Goal: Task Accomplishment & Management: Manage account settings

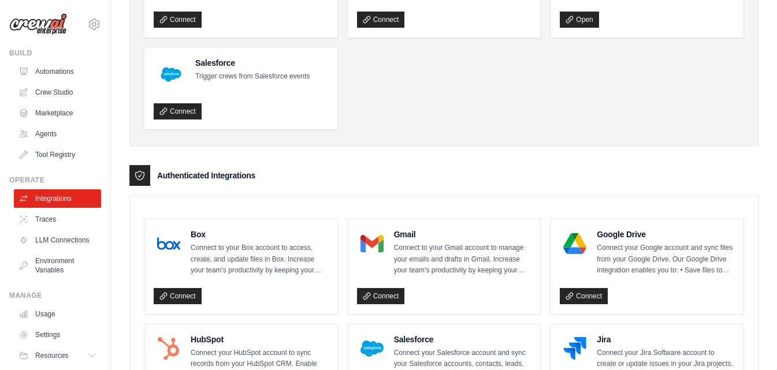
scroll to position [123, 0]
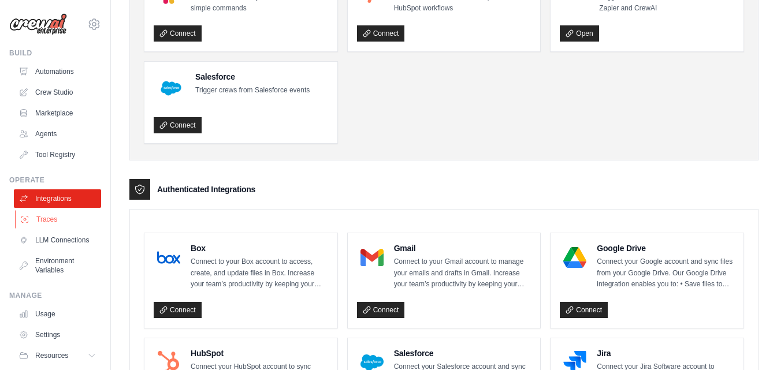
click at [56, 218] on link "Traces" at bounding box center [58, 219] width 87 height 18
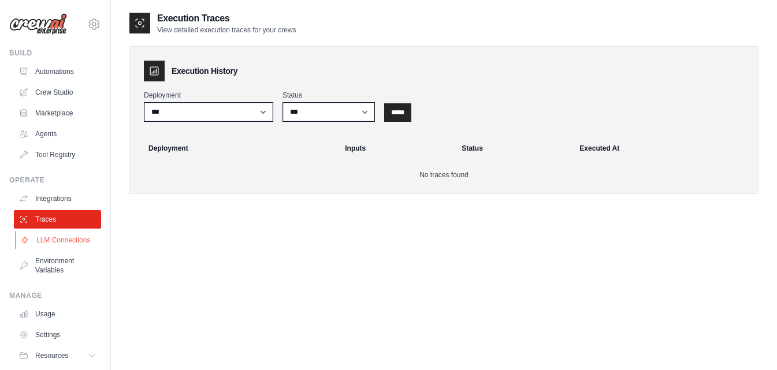
click at [57, 239] on link "LLM Connections" at bounding box center [58, 240] width 87 height 18
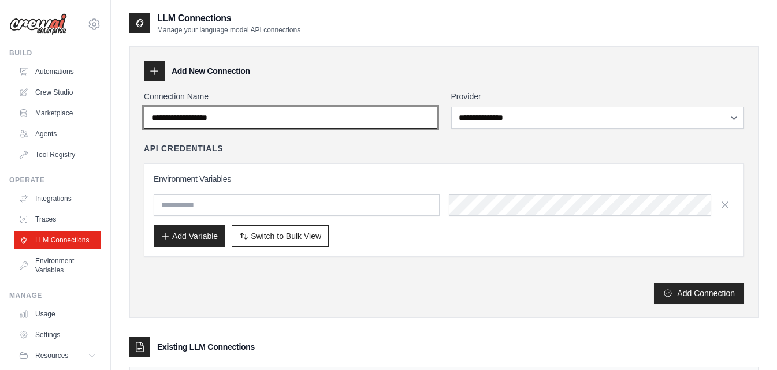
click at [287, 107] on input "Connection Name" at bounding box center [290, 118] width 293 height 22
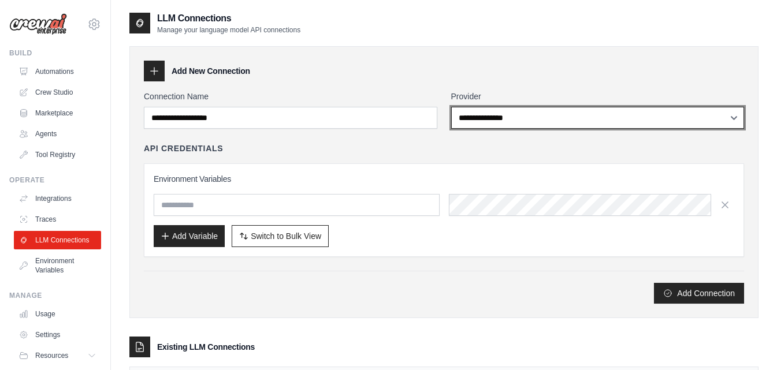
click at [543, 121] on select "**********" at bounding box center [597, 118] width 293 height 22
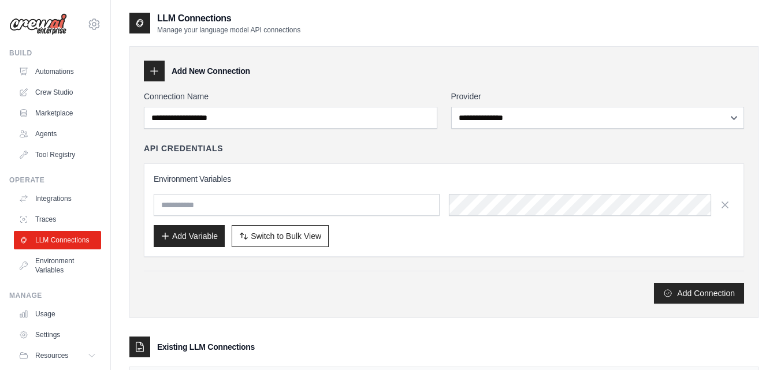
click at [393, 150] on div "API Credentials" at bounding box center [444, 149] width 600 height 12
click at [34, 277] on link "Environment Variables" at bounding box center [58, 266] width 87 height 28
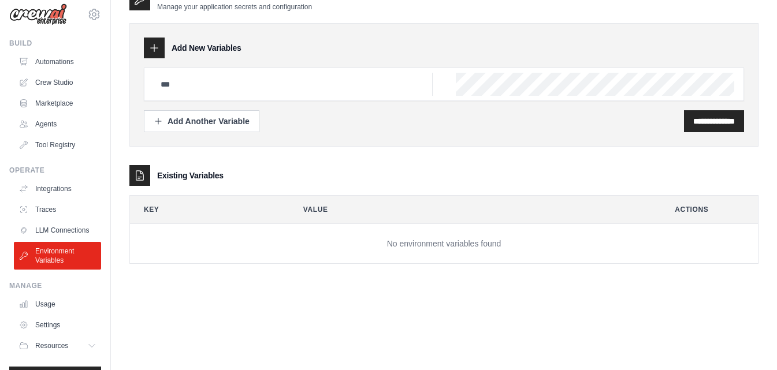
scroll to position [44, 0]
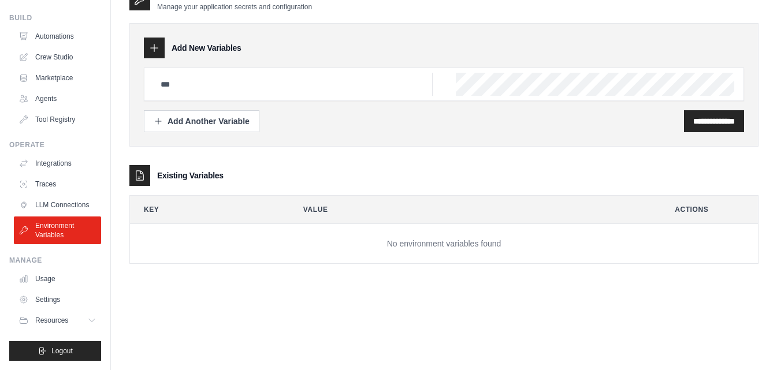
click at [41, 305] on link "Settings" at bounding box center [57, 300] width 87 height 18
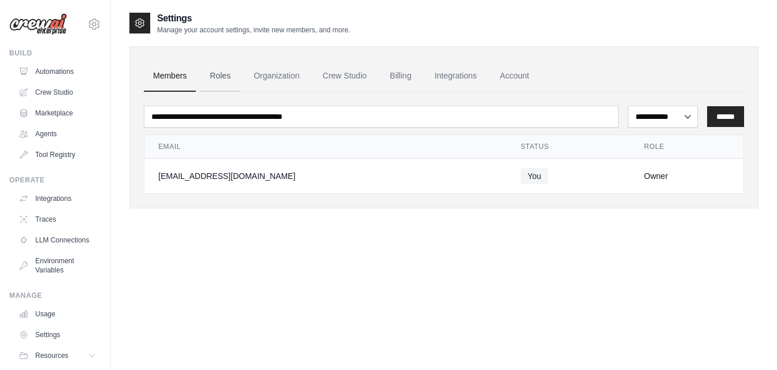
click at [213, 76] on link "Roles" at bounding box center [219, 76] width 39 height 31
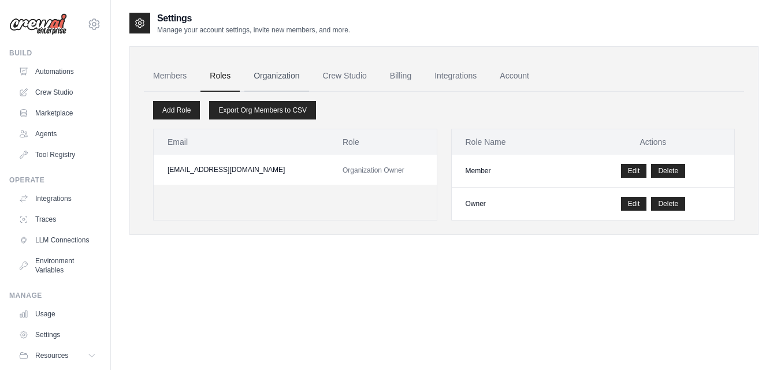
click at [270, 79] on link "Organization" at bounding box center [276, 76] width 64 height 31
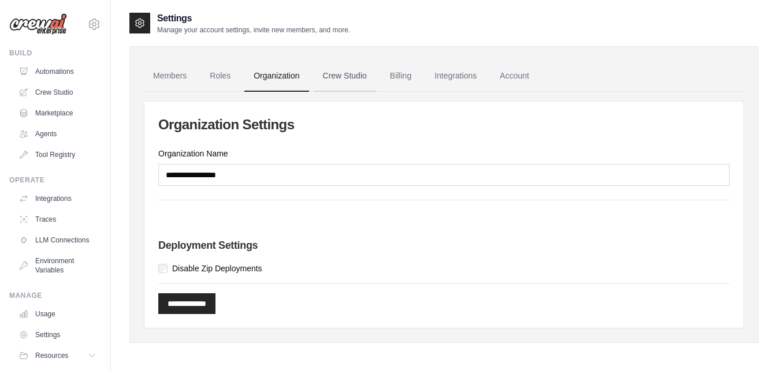
click at [317, 83] on link "Crew Studio" at bounding box center [345, 76] width 62 height 31
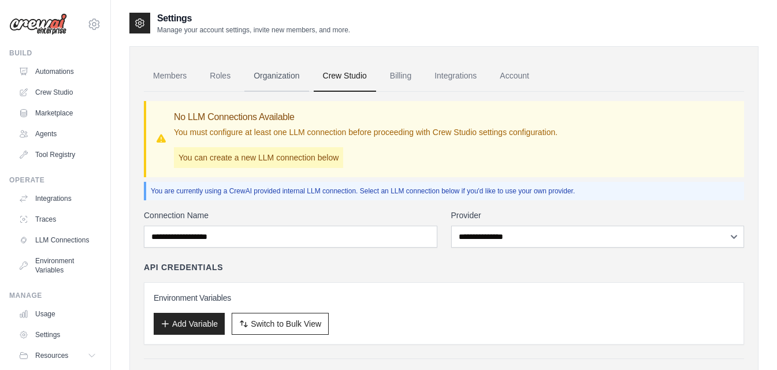
click at [300, 80] on link "Organization" at bounding box center [276, 76] width 64 height 31
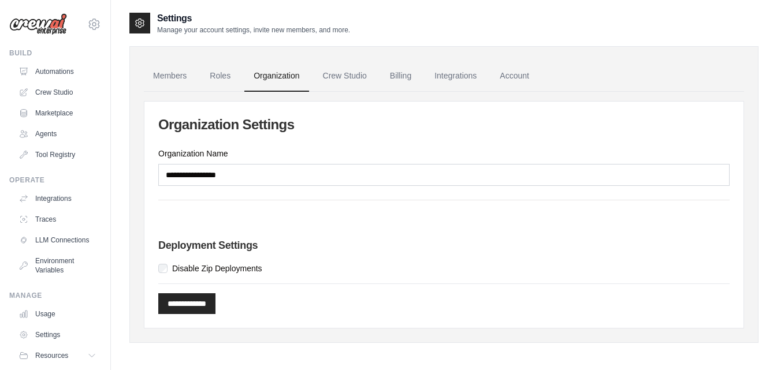
click at [214, 95] on div "**********" at bounding box center [444, 210] width 600 height 237
click at [176, 81] on link "Members" at bounding box center [170, 76] width 52 height 31
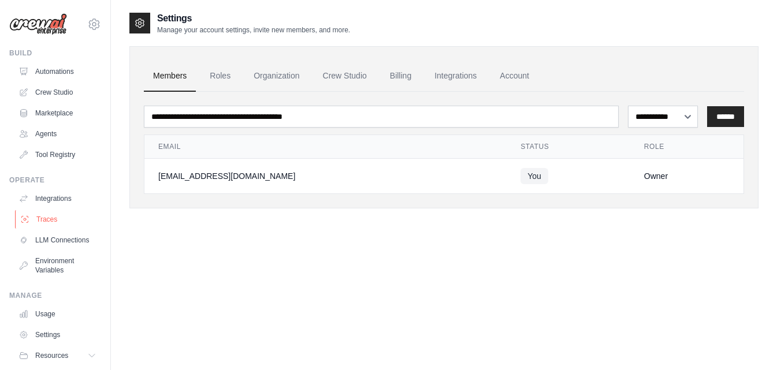
scroll to position [44, 0]
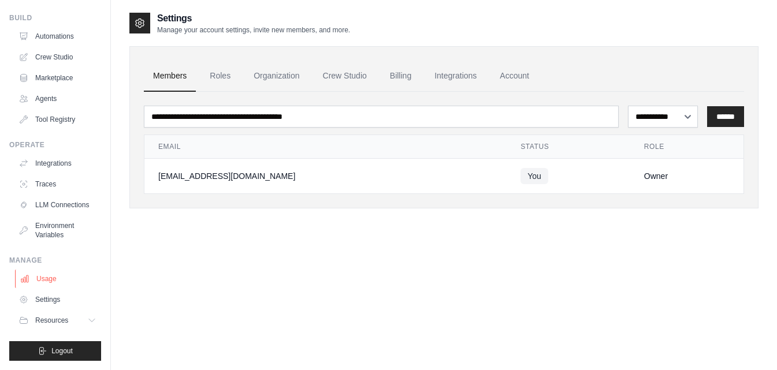
click at [50, 272] on link "Usage" at bounding box center [58, 279] width 87 height 18
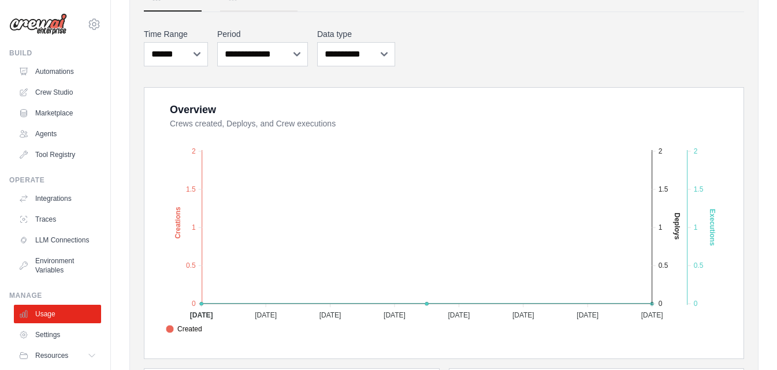
scroll to position [133, 0]
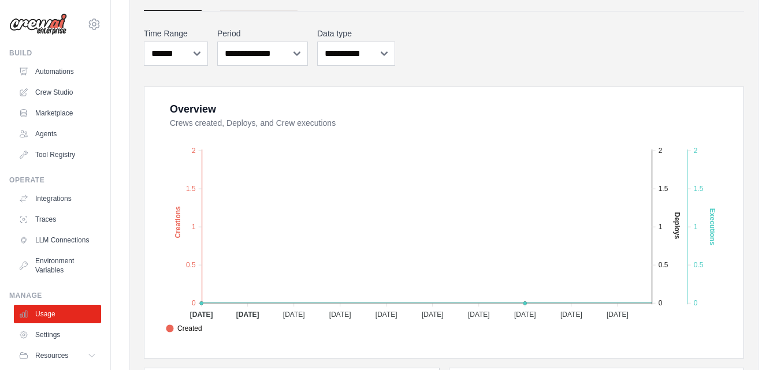
click at [323, 123] on dt "Crews created, Deploys, and Crew executions" at bounding box center [450, 123] width 560 height 12
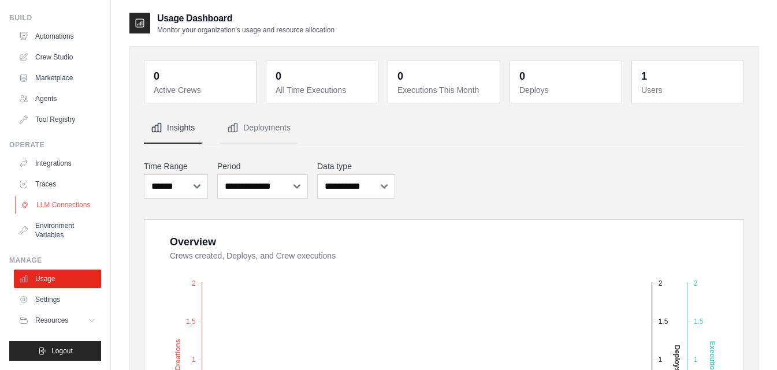
scroll to position [36, 0]
click at [70, 330] on button "Resources" at bounding box center [58, 320] width 87 height 18
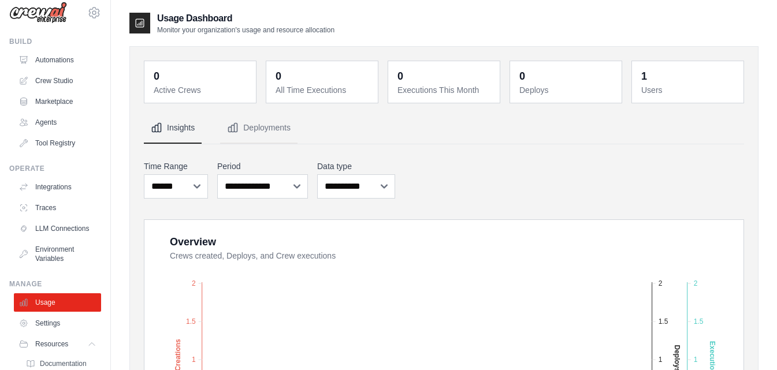
scroll to position [0, 0]
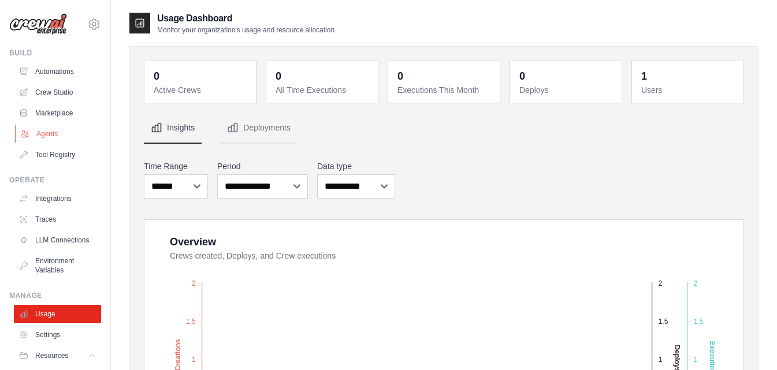
click at [47, 137] on link "Agents" at bounding box center [58, 134] width 87 height 18
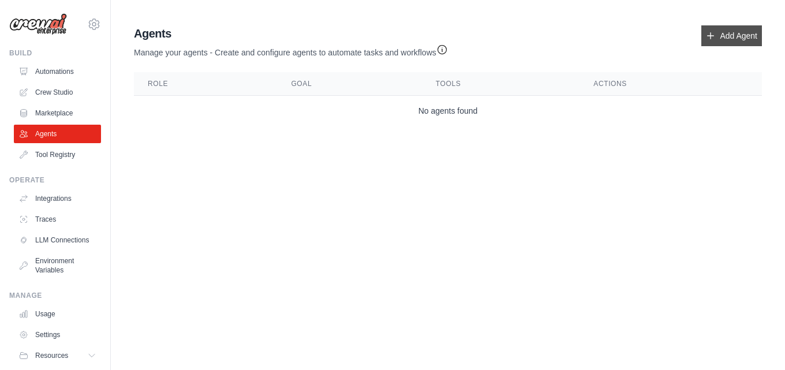
click at [718, 35] on link "Add Agent" at bounding box center [732, 35] width 61 height 21
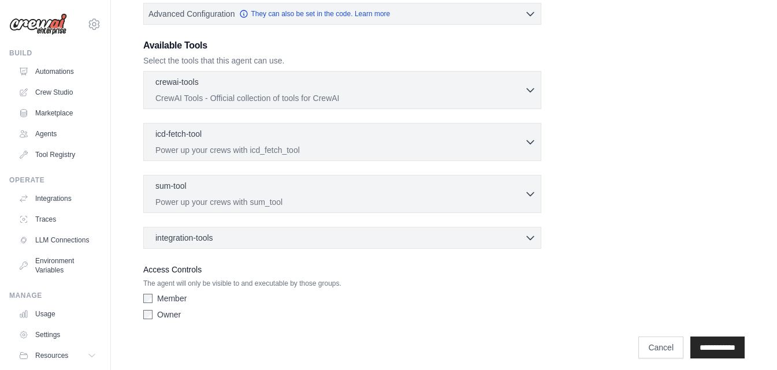
scroll to position [295, 0]
click at [374, 144] on p "Power up your crews with icd_fetch_tool" at bounding box center [339, 149] width 369 height 12
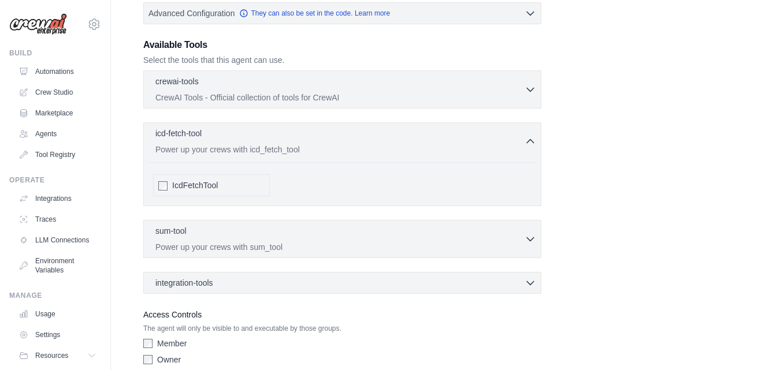
click at [187, 183] on span "IcdFetchTool" at bounding box center [195, 186] width 46 height 12
click at [280, 90] on div "crewai-tools 0 selected CrewAI Tools - Official collection of tools for CrewAI" at bounding box center [339, 89] width 369 height 28
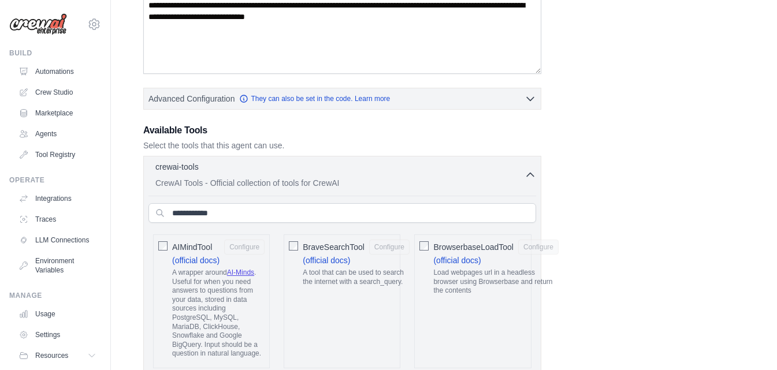
scroll to position [238, 0]
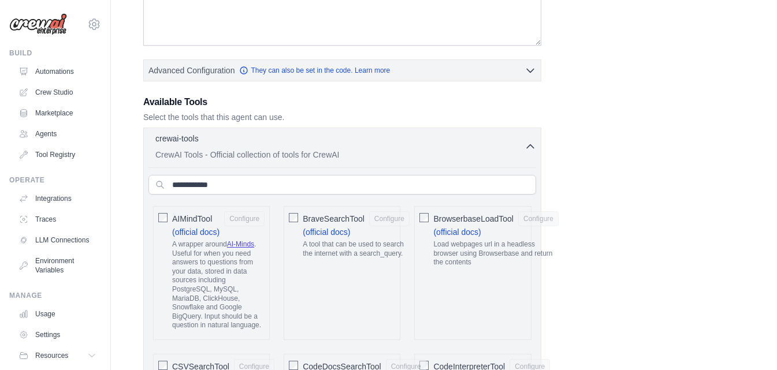
click at [427, 149] on p "CrewAI Tools - Official collection of tools for CrewAI" at bounding box center [339, 154] width 369 height 12
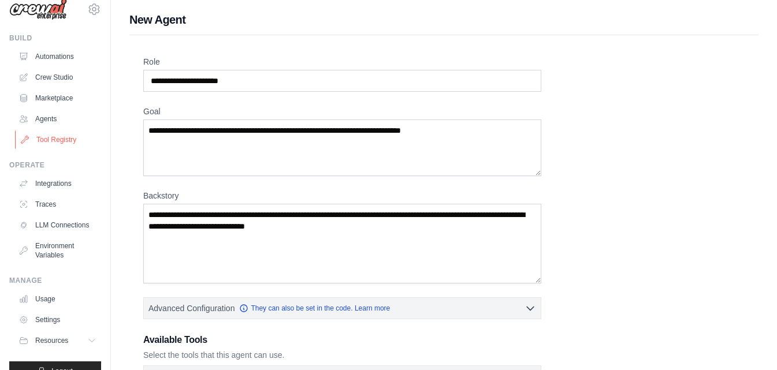
scroll to position [16, 0]
click at [59, 103] on link "Marketplace" at bounding box center [58, 97] width 87 height 18
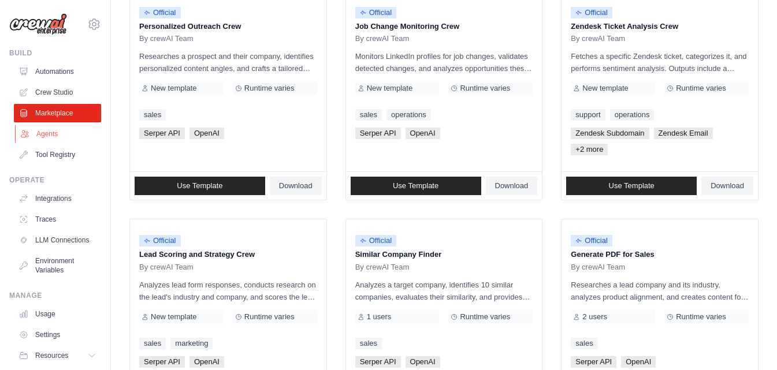
scroll to position [606, 0]
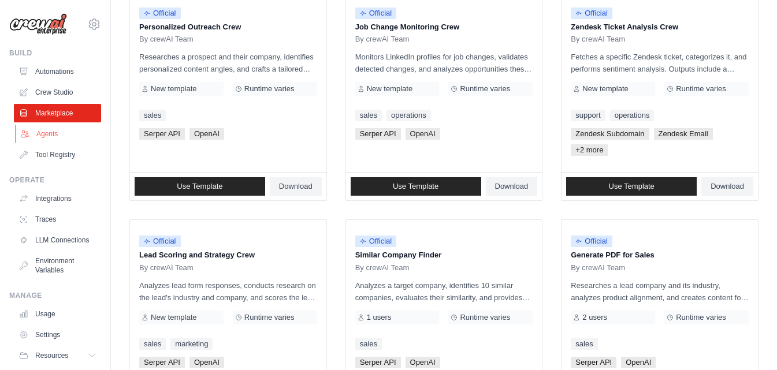
click at [49, 126] on link "Agents" at bounding box center [58, 134] width 87 height 18
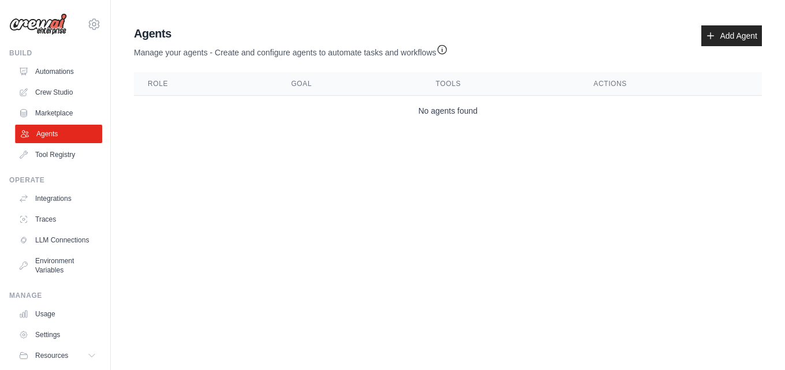
click at [50, 140] on link "Agents" at bounding box center [58, 134] width 87 height 18
click at [56, 153] on link "Tool Registry" at bounding box center [57, 155] width 87 height 18
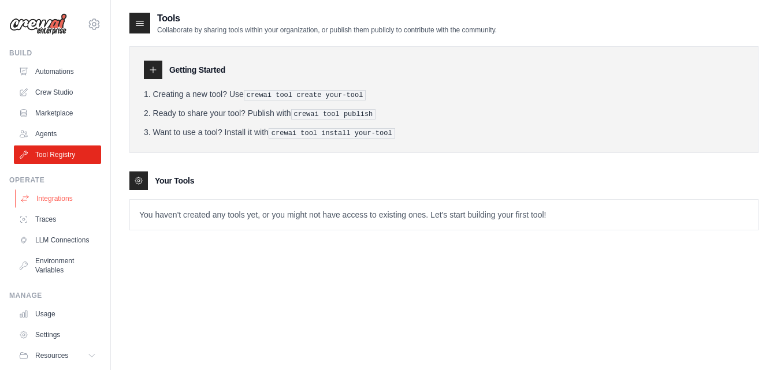
click at [73, 204] on link "Integrations" at bounding box center [58, 198] width 87 height 18
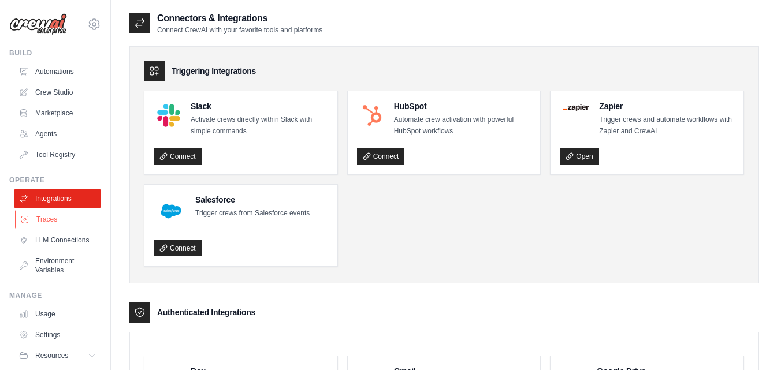
click at [62, 224] on link "Traces" at bounding box center [58, 219] width 87 height 18
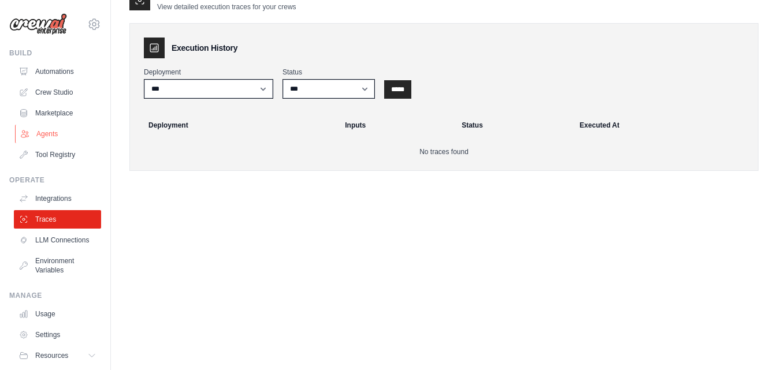
click at [59, 136] on link "Agents" at bounding box center [58, 134] width 87 height 18
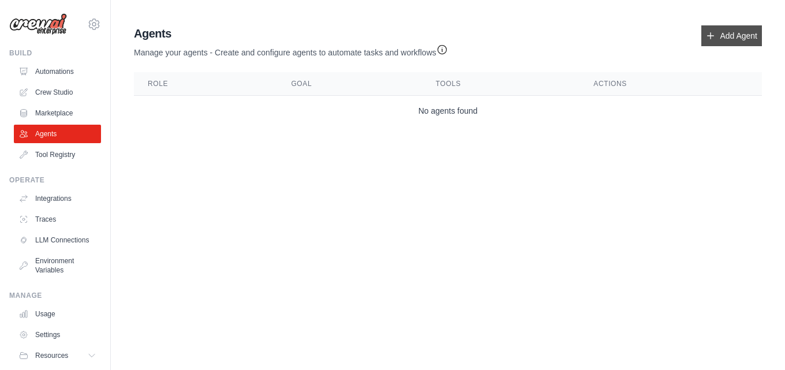
click at [726, 38] on link "Add Agent" at bounding box center [732, 35] width 61 height 21
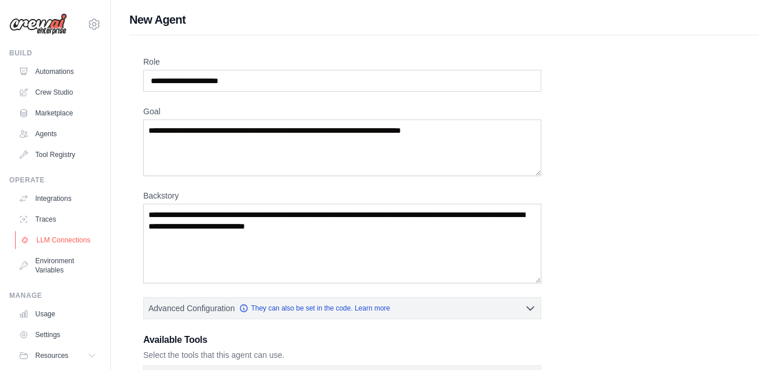
click at [58, 241] on link "LLM Connections" at bounding box center [58, 240] width 87 height 18
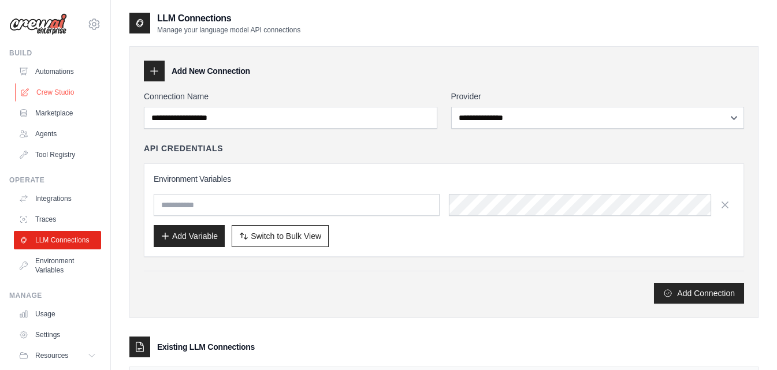
click at [62, 84] on link "Crew Studio" at bounding box center [58, 92] width 87 height 18
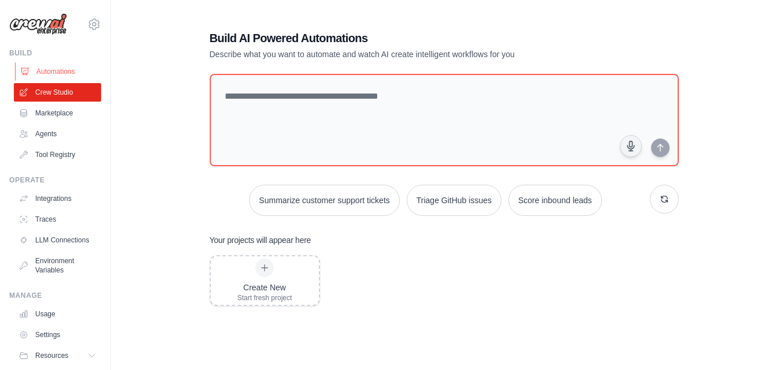
click at [57, 73] on link "Automations" at bounding box center [58, 71] width 87 height 18
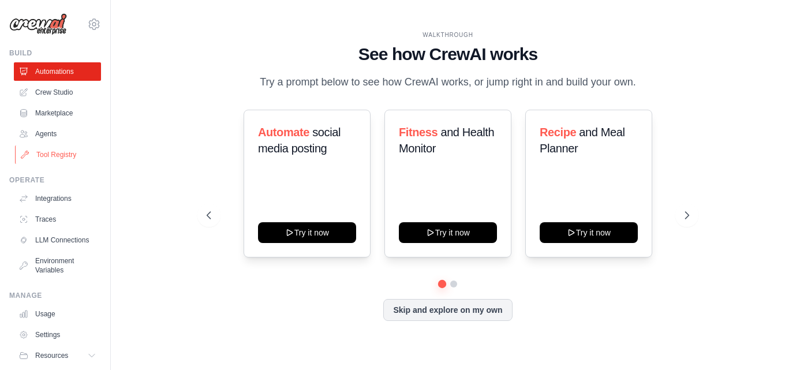
click at [63, 158] on link "Tool Registry" at bounding box center [58, 155] width 87 height 18
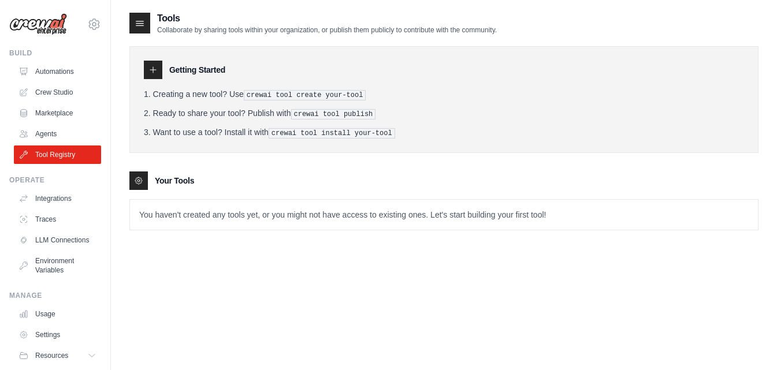
click at [144, 23] on icon at bounding box center [140, 23] width 12 height 12
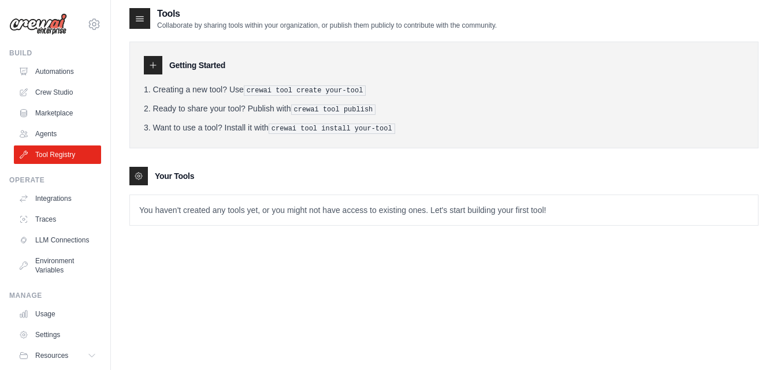
scroll to position [6, 0]
click at [69, 70] on link "Automations" at bounding box center [58, 71] width 87 height 18
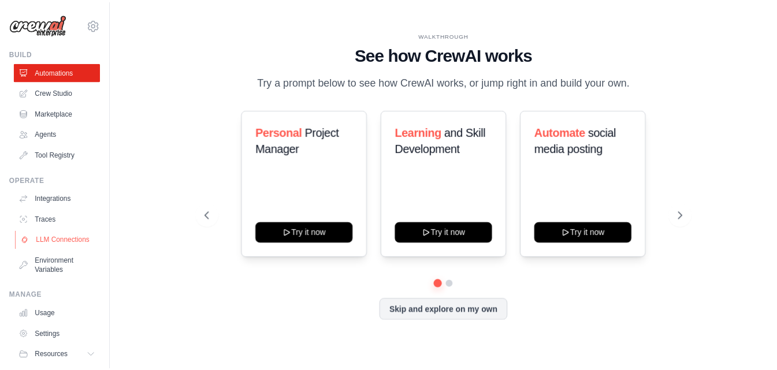
scroll to position [44, 0]
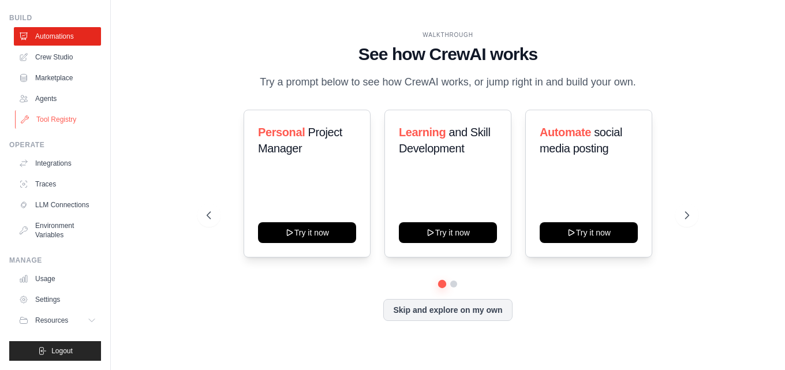
click at [65, 111] on link "Tool Registry" at bounding box center [58, 119] width 87 height 18
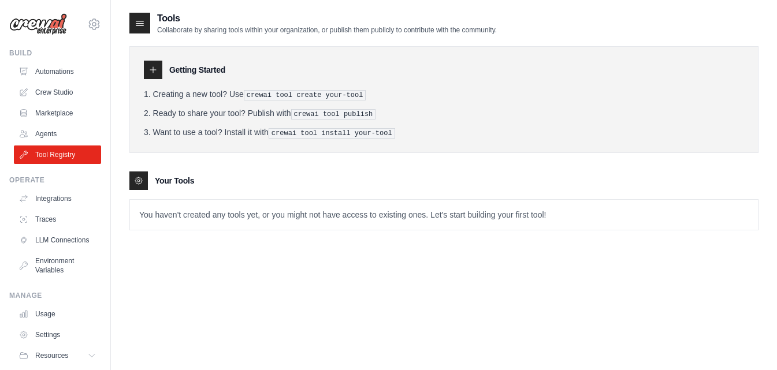
click at [312, 117] on pre "crewai tool publish" at bounding box center [333, 114] width 85 height 10
click at [58, 135] on link "Agents" at bounding box center [58, 134] width 87 height 18
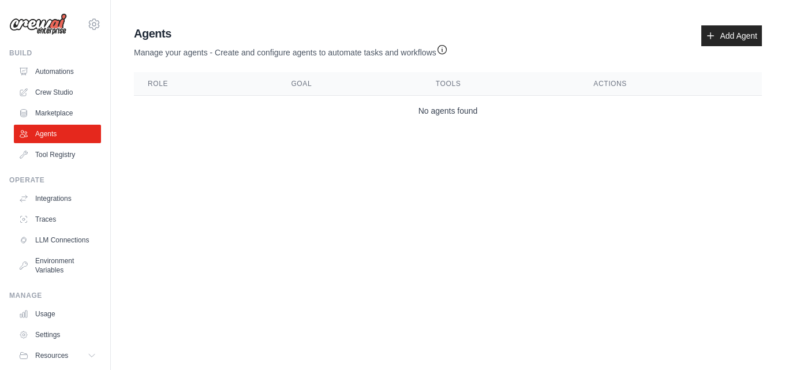
click at [58, 135] on link "Agents" at bounding box center [57, 134] width 87 height 18
click at [57, 116] on link "Marketplace" at bounding box center [58, 113] width 87 height 18
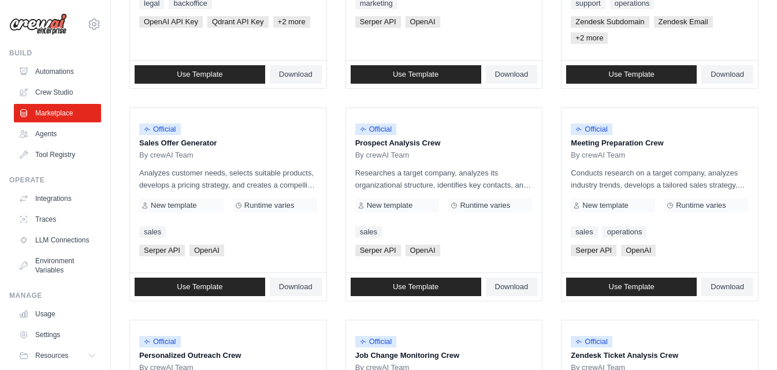
scroll to position [44, 0]
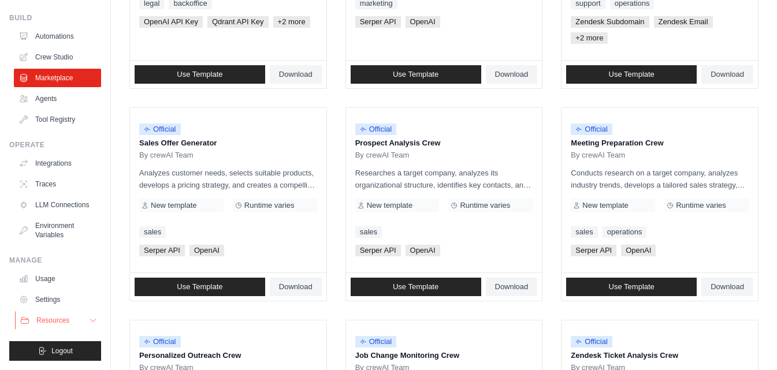
click at [55, 322] on span "Resources" at bounding box center [52, 320] width 33 height 9
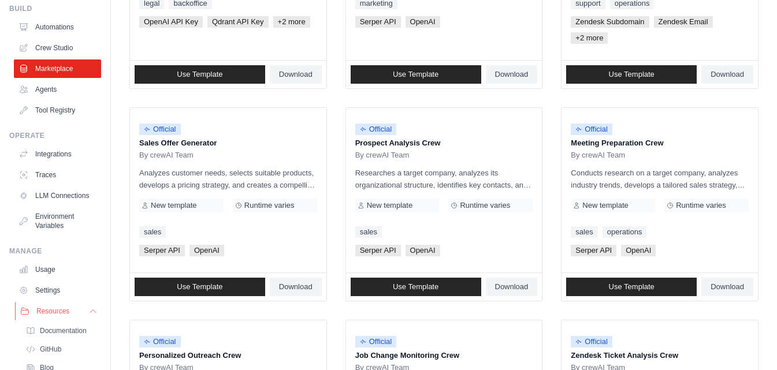
scroll to position [118, 0]
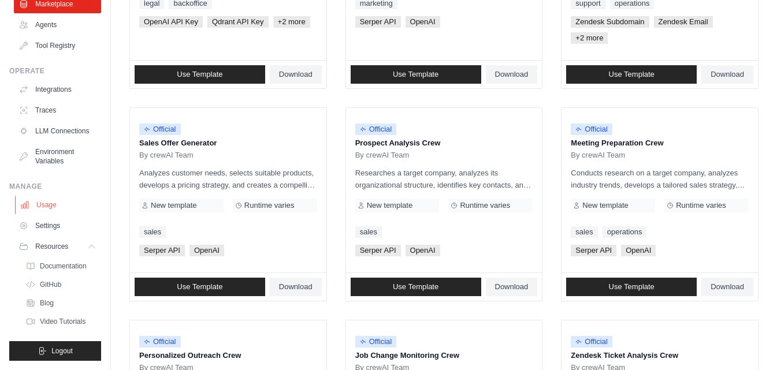
click at [49, 204] on link "Usage" at bounding box center [58, 205] width 87 height 18
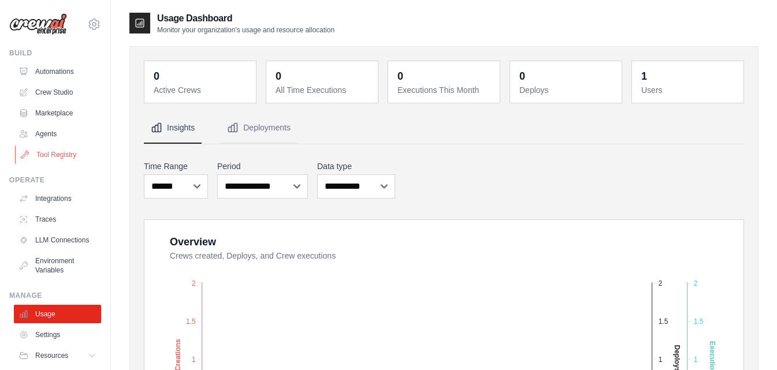
click at [49, 155] on link "Tool Registry" at bounding box center [58, 155] width 87 height 18
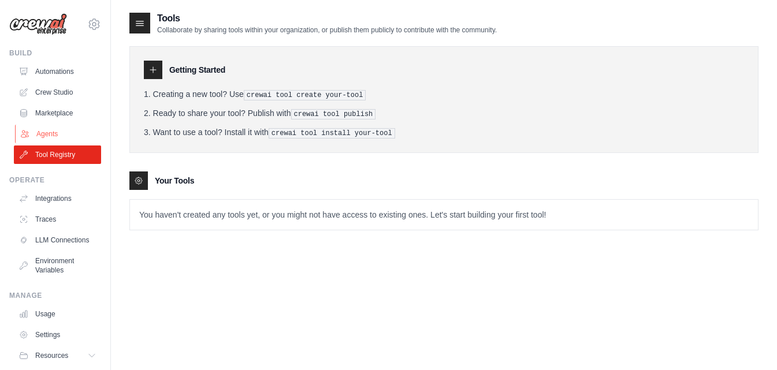
click at [46, 128] on link "Agents" at bounding box center [58, 134] width 87 height 18
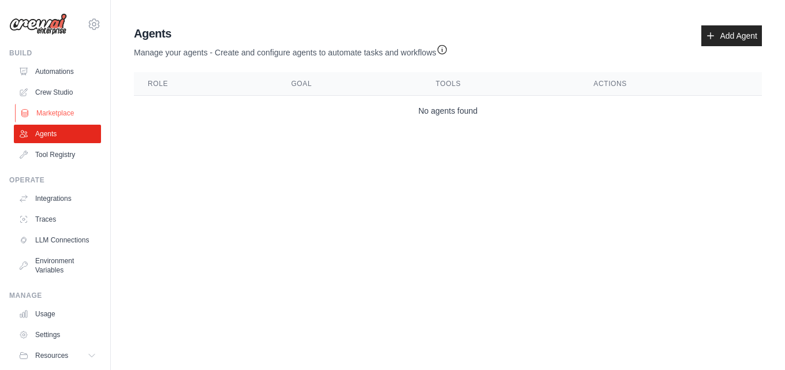
click at [52, 120] on link "Marketplace" at bounding box center [58, 113] width 87 height 18
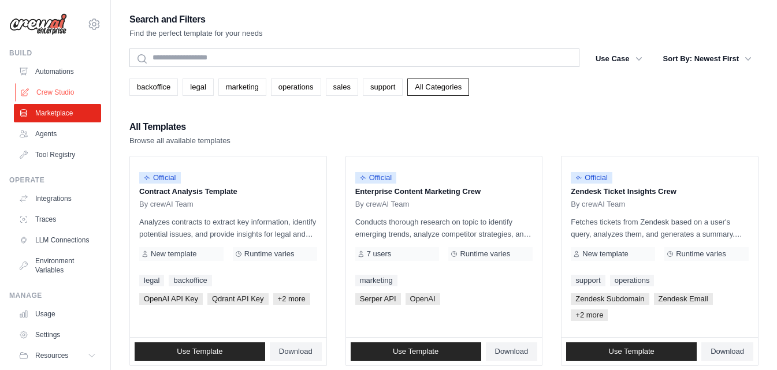
click at [72, 94] on link "Crew Studio" at bounding box center [58, 92] width 87 height 18
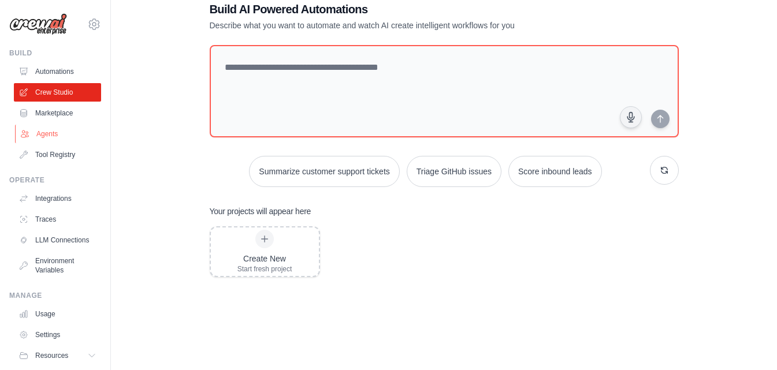
click at [61, 128] on link "Agents" at bounding box center [58, 134] width 87 height 18
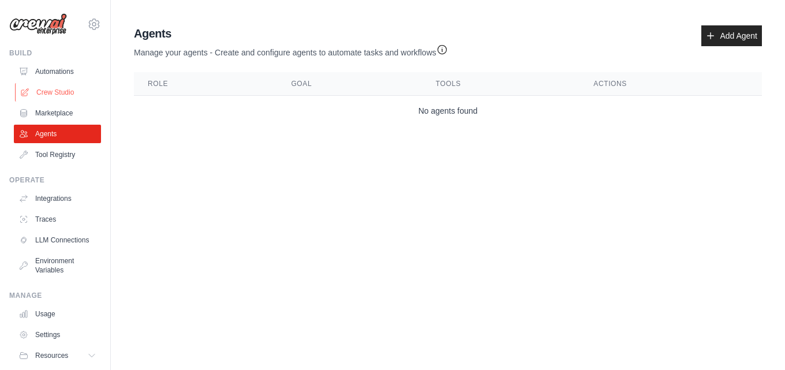
click at [21, 95] on icon at bounding box center [25, 92] width 8 height 8
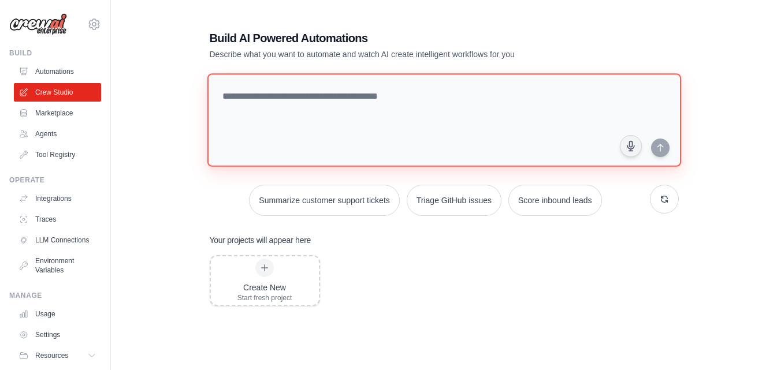
click at [289, 84] on textarea at bounding box center [444, 120] width 474 height 94
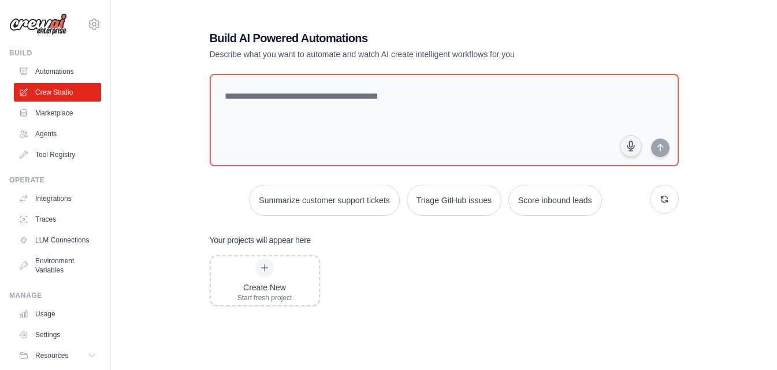
click at [198, 70] on div "Build AI Powered Automations Describe what you want to automate and watch AI cr…" at bounding box center [444, 235] width 497 height 447
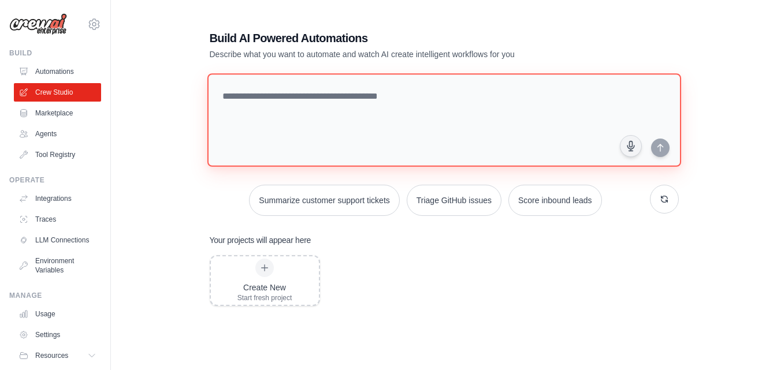
click at [240, 122] on textarea at bounding box center [444, 120] width 474 height 94
click at [232, 99] on textarea at bounding box center [444, 120] width 474 height 94
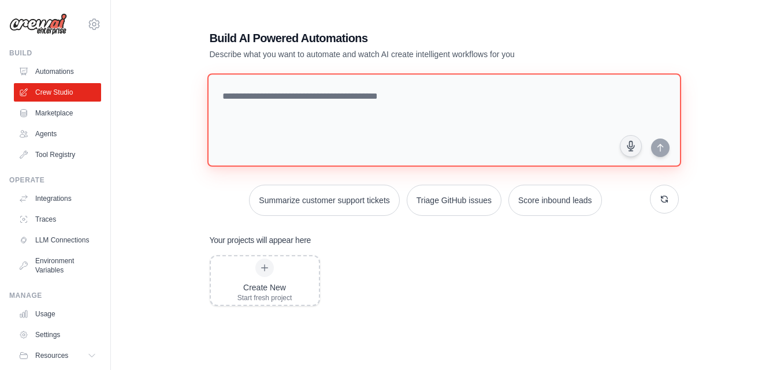
click at [232, 99] on textarea at bounding box center [444, 120] width 474 height 94
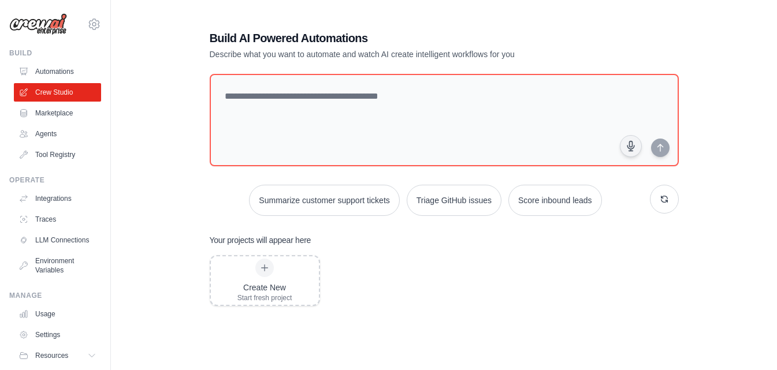
click at [181, 175] on div "Build AI Powered Automations Describe what you want to automate and watch AI cr…" at bounding box center [443, 235] width 629 height 447
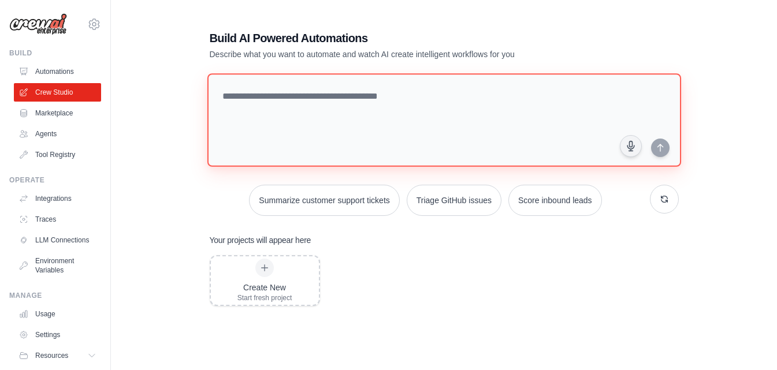
click at [254, 117] on textarea at bounding box center [444, 120] width 474 height 94
click at [236, 89] on textarea at bounding box center [444, 120] width 474 height 94
click at [247, 125] on textarea at bounding box center [444, 120] width 474 height 94
click at [242, 89] on textarea at bounding box center [444, 120] width 474 height 94
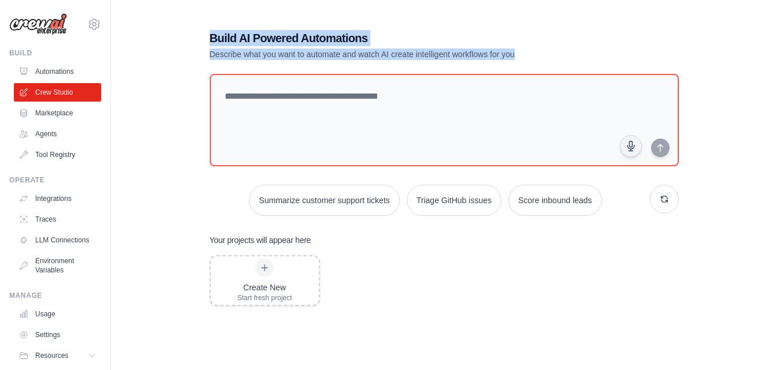
drag, startPoint x: 213, startPoint y: 38, endPoint x: 524, endPoint y: 53, distance: 311.7
click at [524, 53] on div "Build AI Powered Automations Describe what you want to automate and watch AI cr…" at bounding box center [404, 45] width 388 height 30
click at [524, 53] on p "Describe what you want to automate and watch AI create intelligent workflows fo…" at bounding box center [404, 55] width 388 height 12
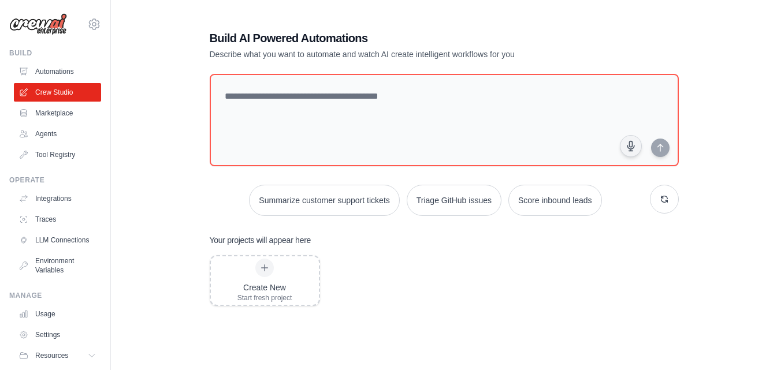
click at [524, 53] on p "Describe what you want to automate and watch AI create intelligent workflows fo…" at bounding box center [404, 55] width 388 height 12
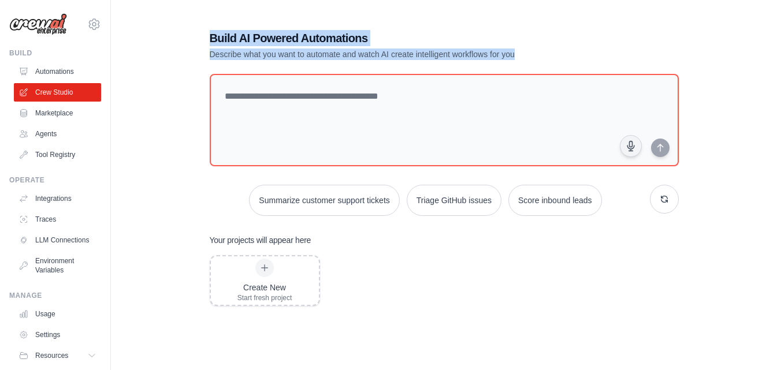
drag, startPoint x: 524, startPoint y: 53, endPoint x: 207, endPoint y: 35, distance: 317.0
click at [207, 35] on div "Build AI Powered Automations Describe what you want to automate and watch AI cr…" at bounding box center [444, 235] width 497 height 447
drag, startPoint x: 515, startPoint y: 56, endPoint x: 203, endPoint y: 41, distance: 311.7
click at [203, 41] on div "Build AI Powered Automations Describe what you want to automate and watch AI cr…" at bounding box center [444, 235] width 497 height 447
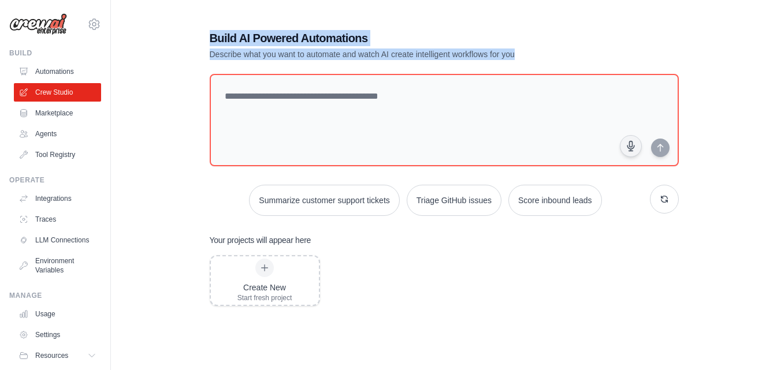
click at [203, 41] on div "Build AI Powered Automations Describe what you want to automate and watch AI cr…" at bounding box center [444, 235] width 497 height 447
drag, startPoint x: 203, startPoint y: 41, endPoint x: 514, endPoint y: 54, distance: 311.0
click at [514, 54] on div "Build AI Powered Automations Describe what you want to automate and watch AI cr…" at bounding box center [444, 235] width 497 height 447
click at [514, 54] on p "Describe what you want to automate and watch AI create intelligent workflows fo…" at bounding box center [404, 55] width 388 height 12
drag, startPoint x: 514, startPoint y: 54, endPoint x: 214, endPoint y: 38, distance: 300.2
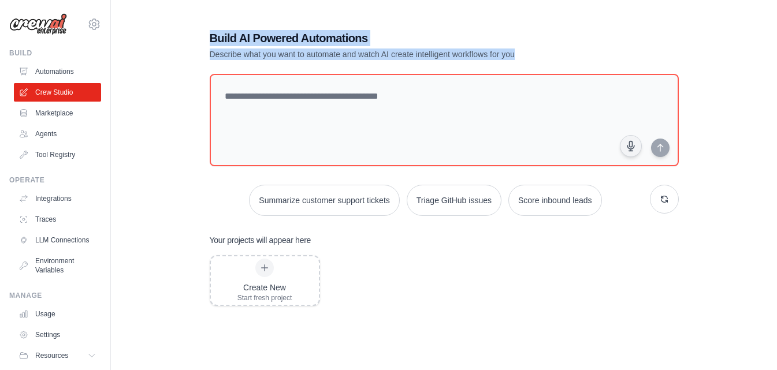
click at [214, 38] on div "Build AI Powered Automations Describe what you want to automate and watch AI cr…" at bounding box center [404, 45] width 388 height 30
click at [196, 47] on div "Build AI Powered Automations Describe what you want to automate and watch AI cr…" at bounding box center [444, 235] width 497 height 447
drag, startPoint x: 208, startPoint y: 37, endPoint x: 515, endPoint y: 51, distance: 307.0
click at [515, 51] on div "Build AI Powered Automations Describe what you want to automate and watch AI cr…" at bounding box center [444, 235] width 497 height 447
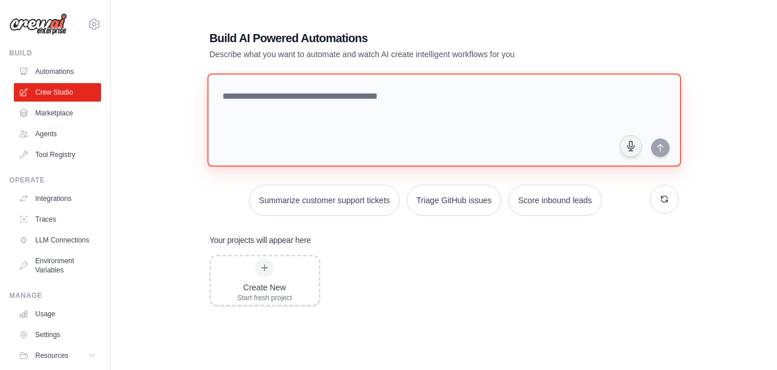
click at [399, 111] on textarea at bounding box center [444, 120] width 474 height 94
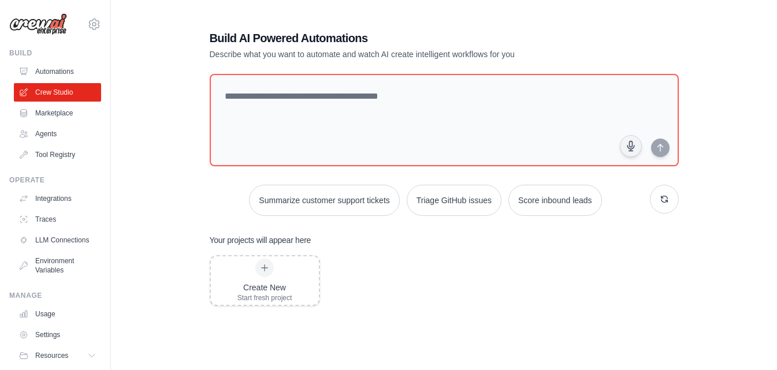
click at [211, 210] on div "Summarize customer support tickets Triage GitHub issues Score inbound leads" at bounding box center [444, 200] width 469 height 31
click at [101, 173] on div "[EMAIL_ADDRESS][DOMAIN_NAME] Settings Build Automations Crew Studio Marketplace" at bounding box center [55, 185] width 111 height 370
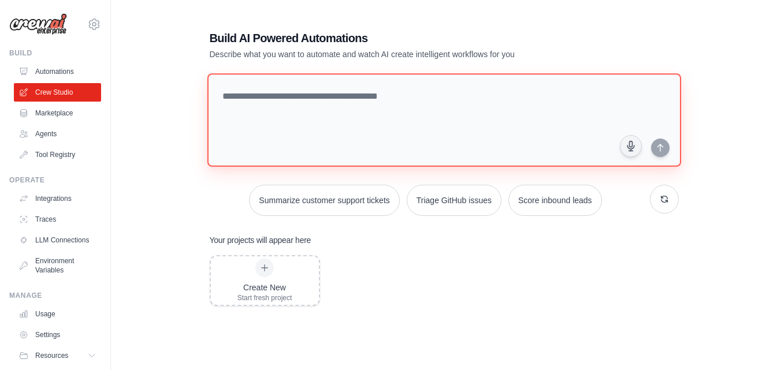
click at [286, 136] on textarea at bounding box center [444, 120] width 474 height 94
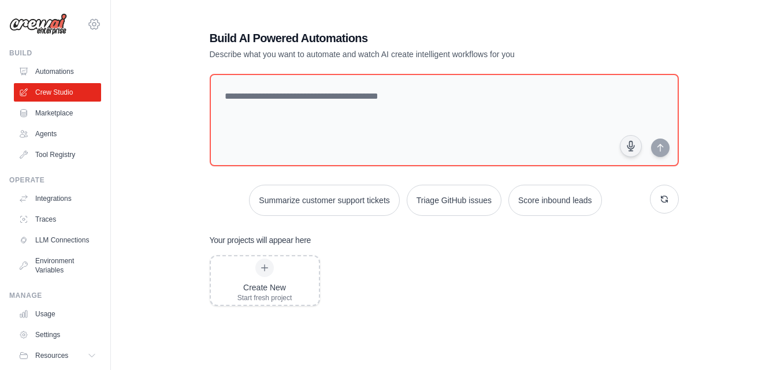
click at [92, 23] on icon at bounding box center [93, 24] width 3 height 3
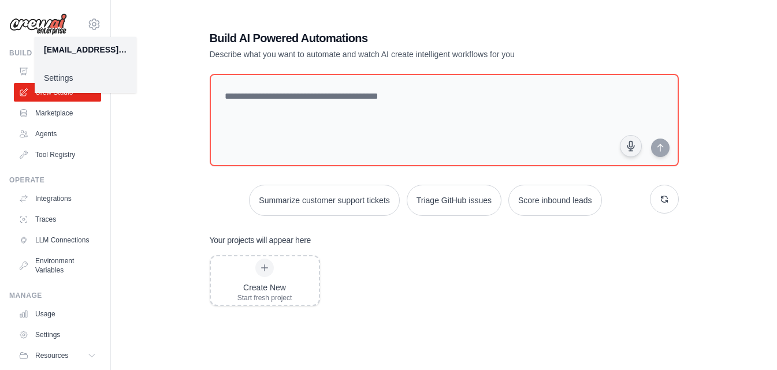
click at [83, 67] on div "Settings" at bounding box center [86, 77] width 102 height 31
click at [70, 81] on link "Settings" at bounding box center [86, 78] width 102 height 21
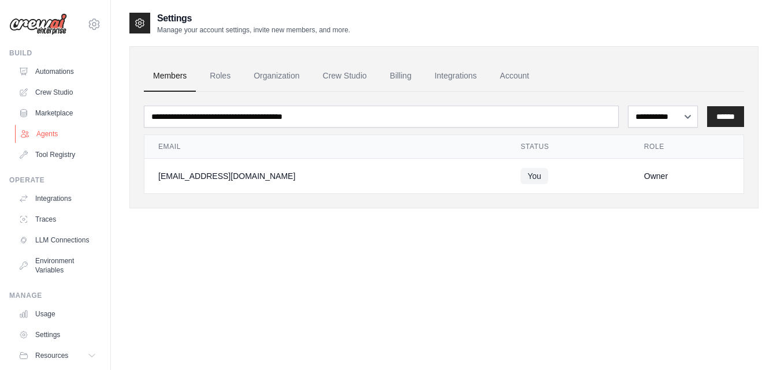
scroll to position [44, 0]
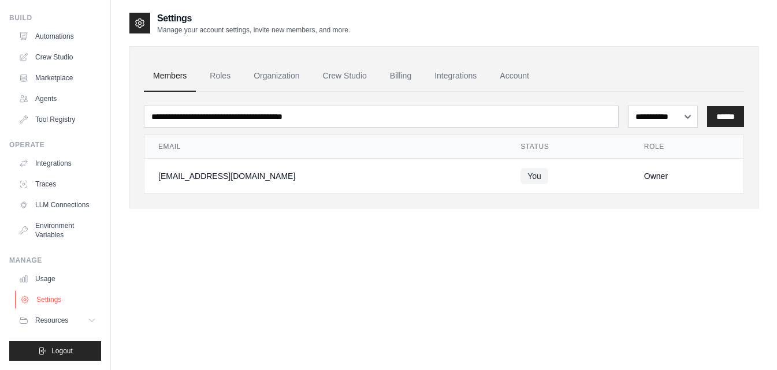
click at [53, 297] on link "Settings" at bounding box center [58, 300] width 87 height 18
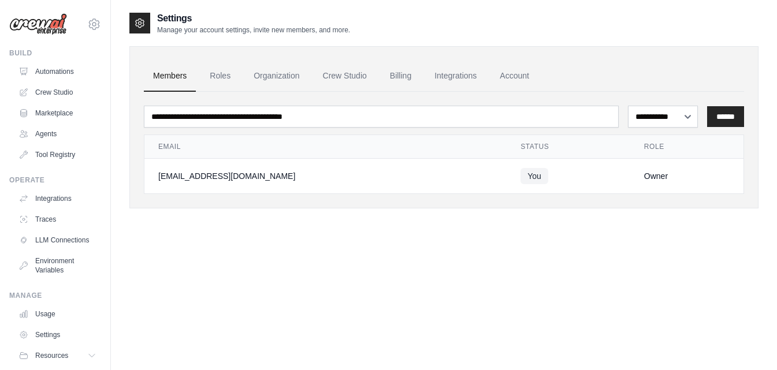
scroll to position [44, 0]
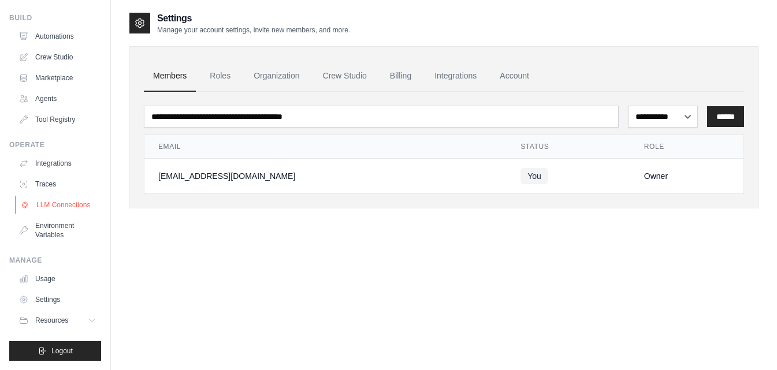
click at [63, 211] on link "LLM Connections" at bounding box center [58, 205] width 87 height 18
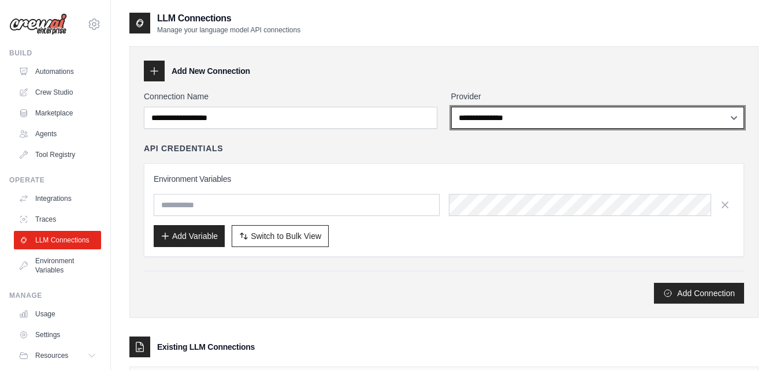
click at [476, 113] on select "**********" at bounding box center [597, 118] width 293 height 22
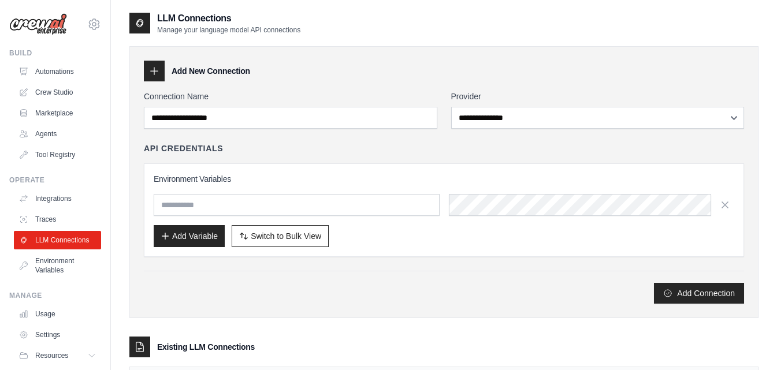
click at [375, 151] on div "API Credentials" at bounding box center [444, 149] width 600 height 12
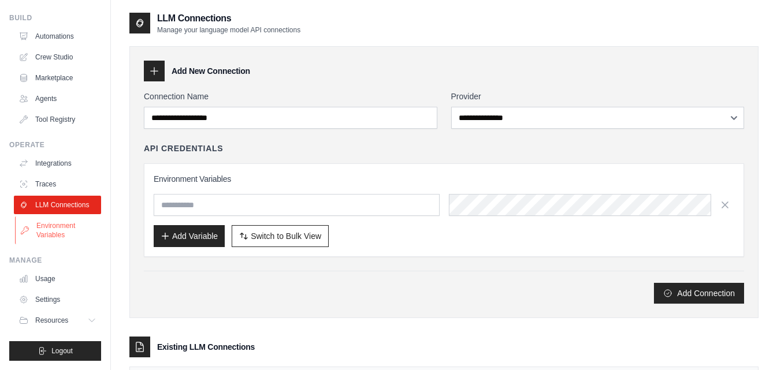
click at [61, 286] on link "Usage" at bounding box center [57, 279] width 87 height 18
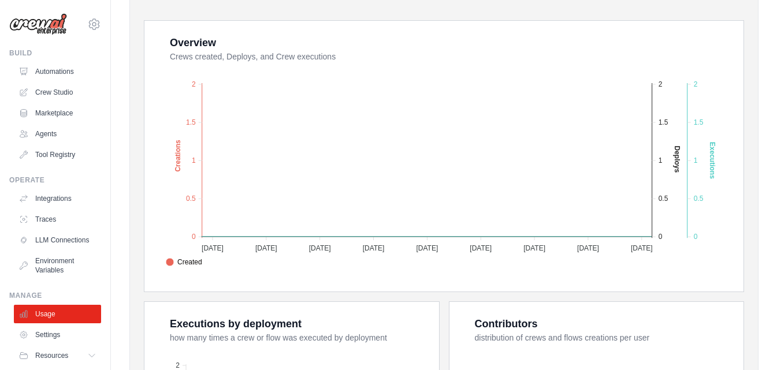
scroll to position [200, 0]
